Goal: Task Accomplishment & Management: Complete application form

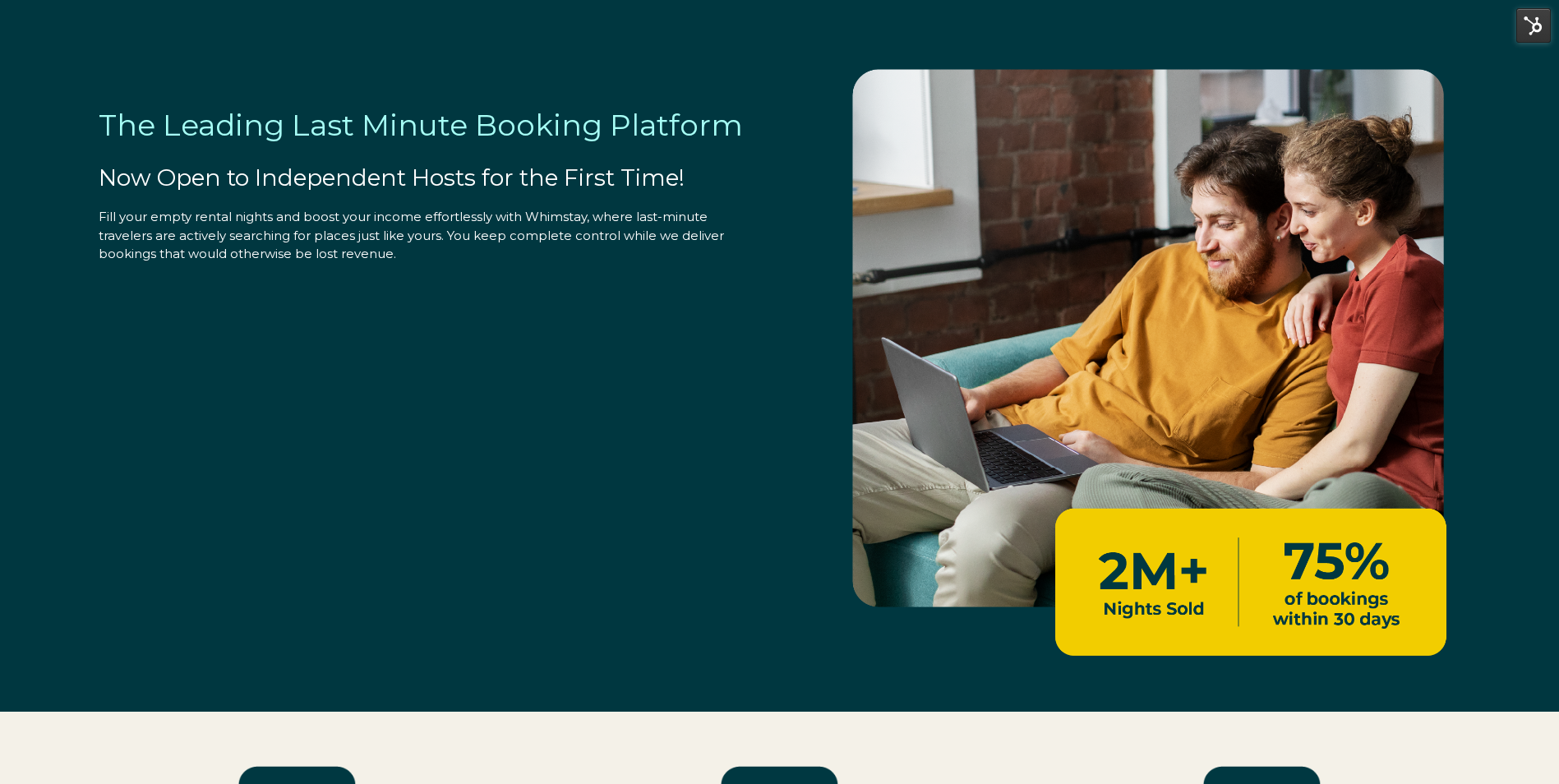
select select "US"
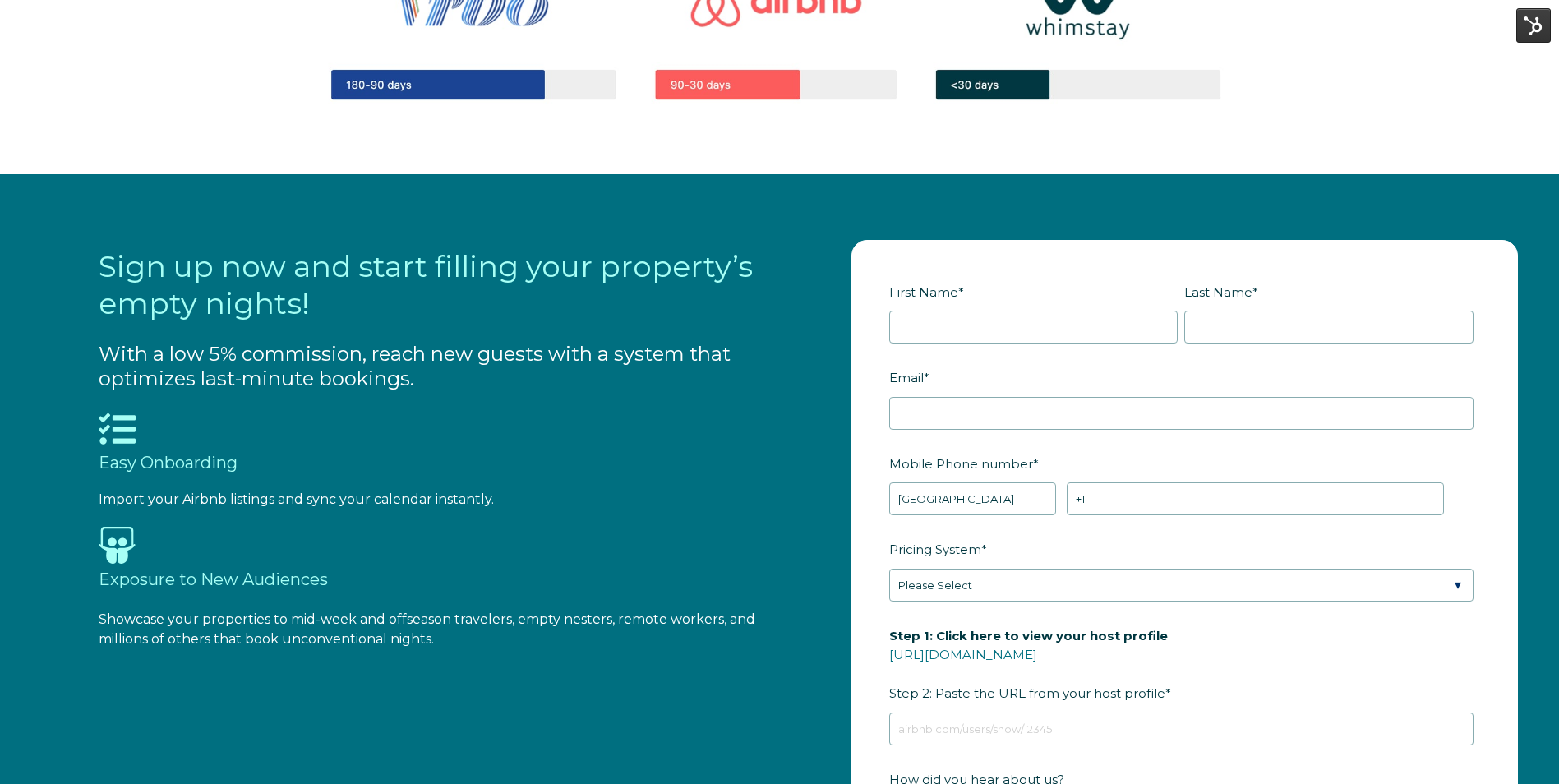
scroll to position [1725, 0]
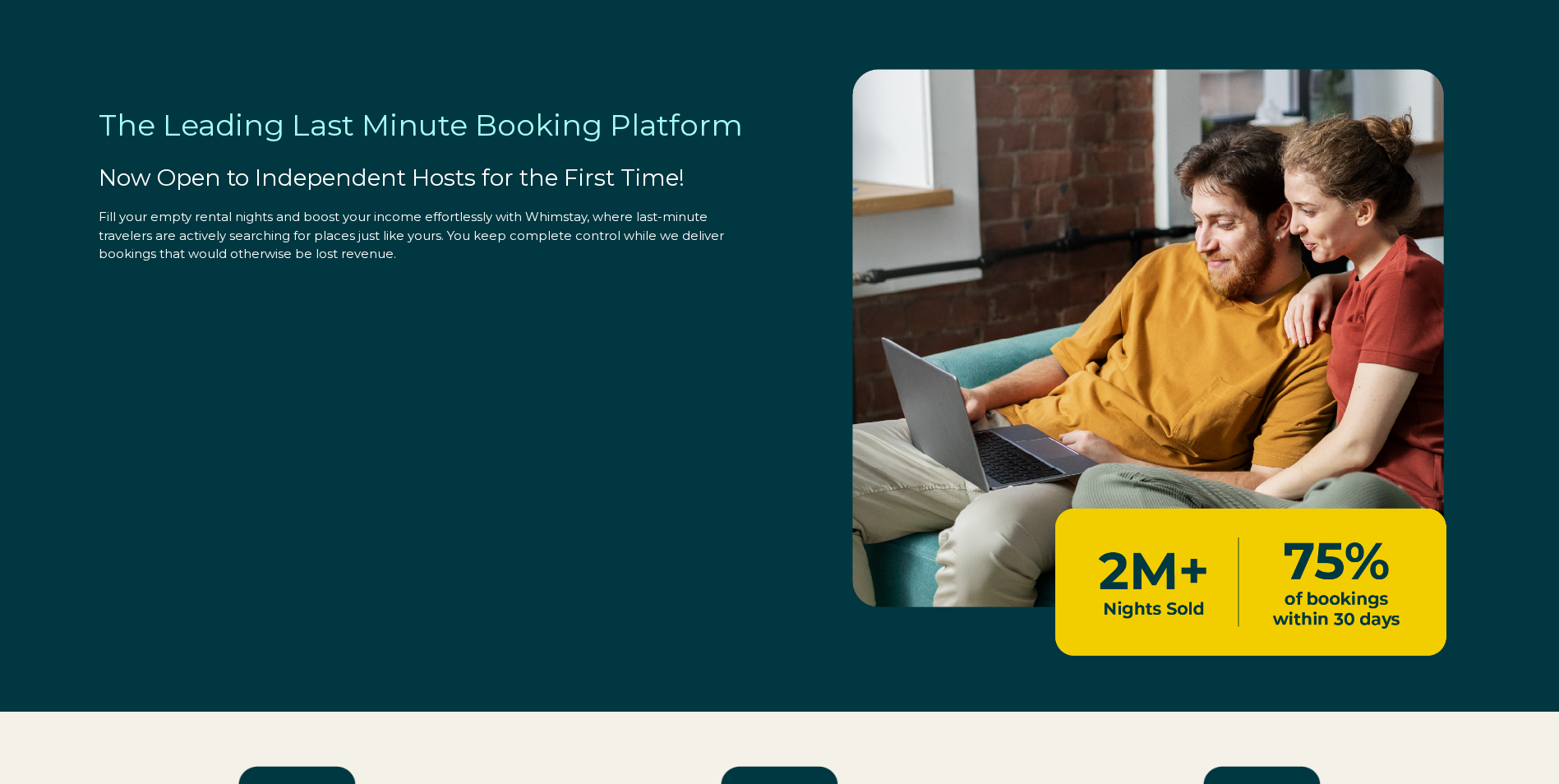
scroll to position [1725, 0]
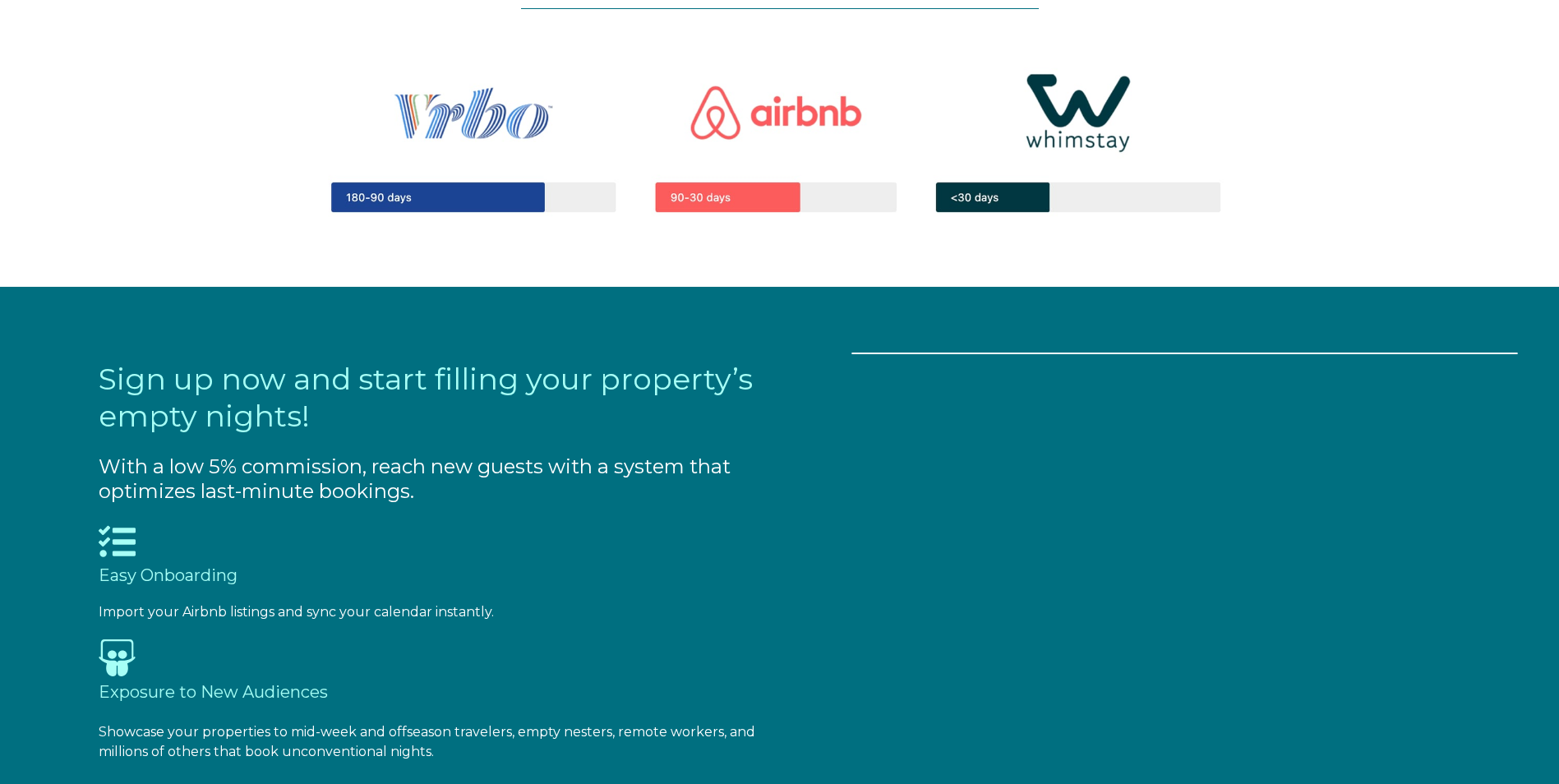
select select "US"
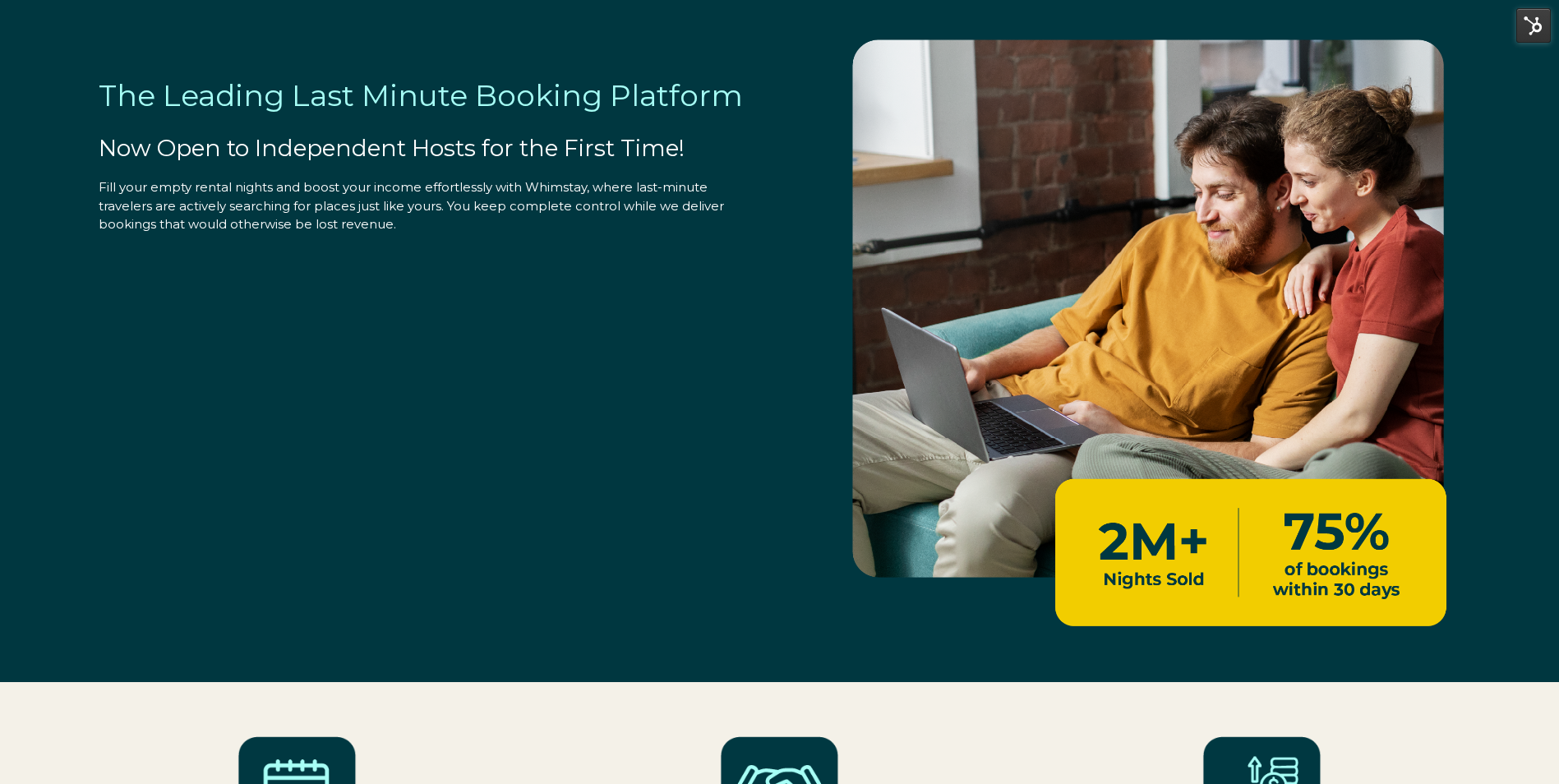
scroll to position [0, 0]
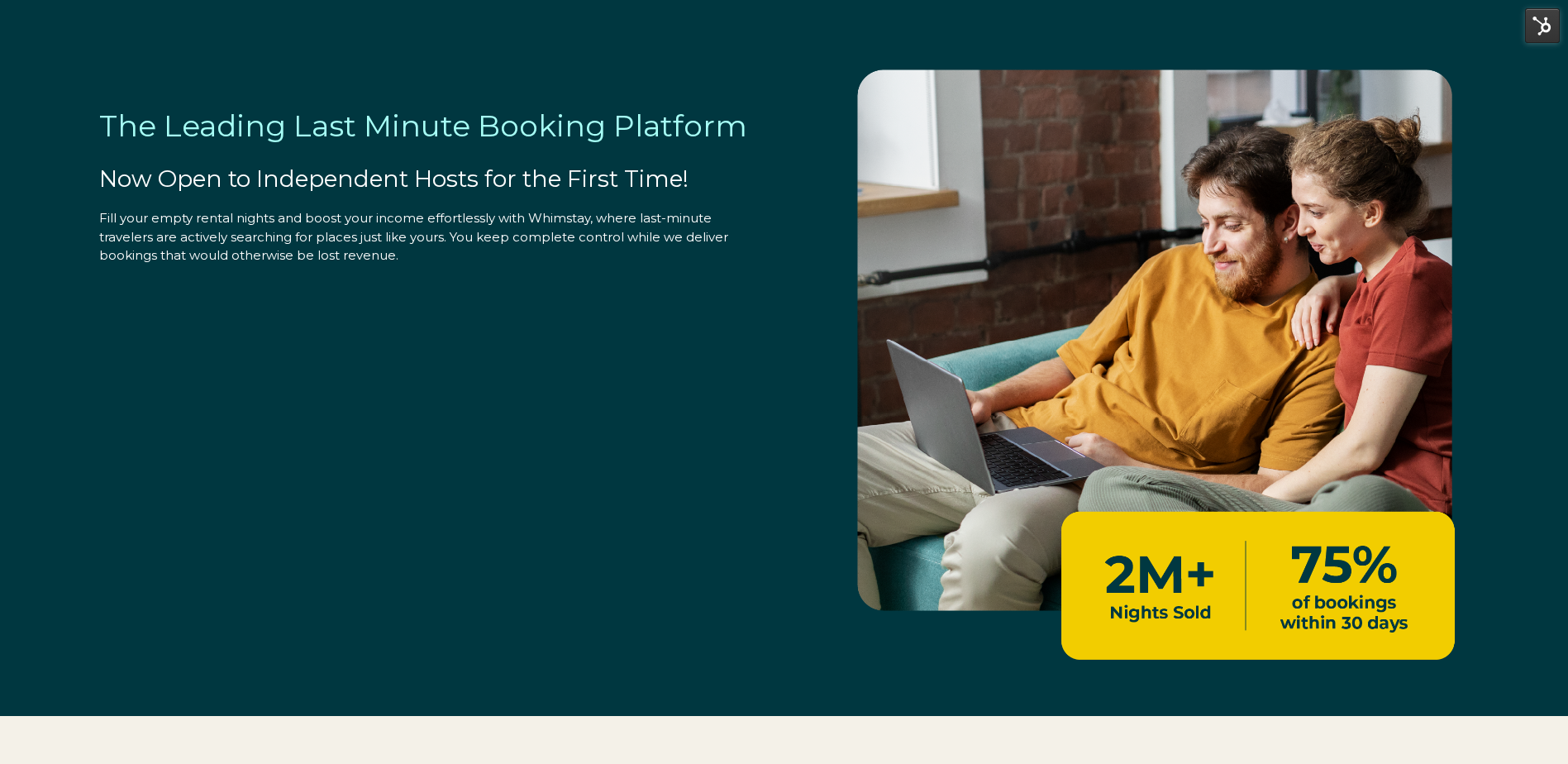
select select "US"
